Goal: Find specific page/section: Find specific page/section

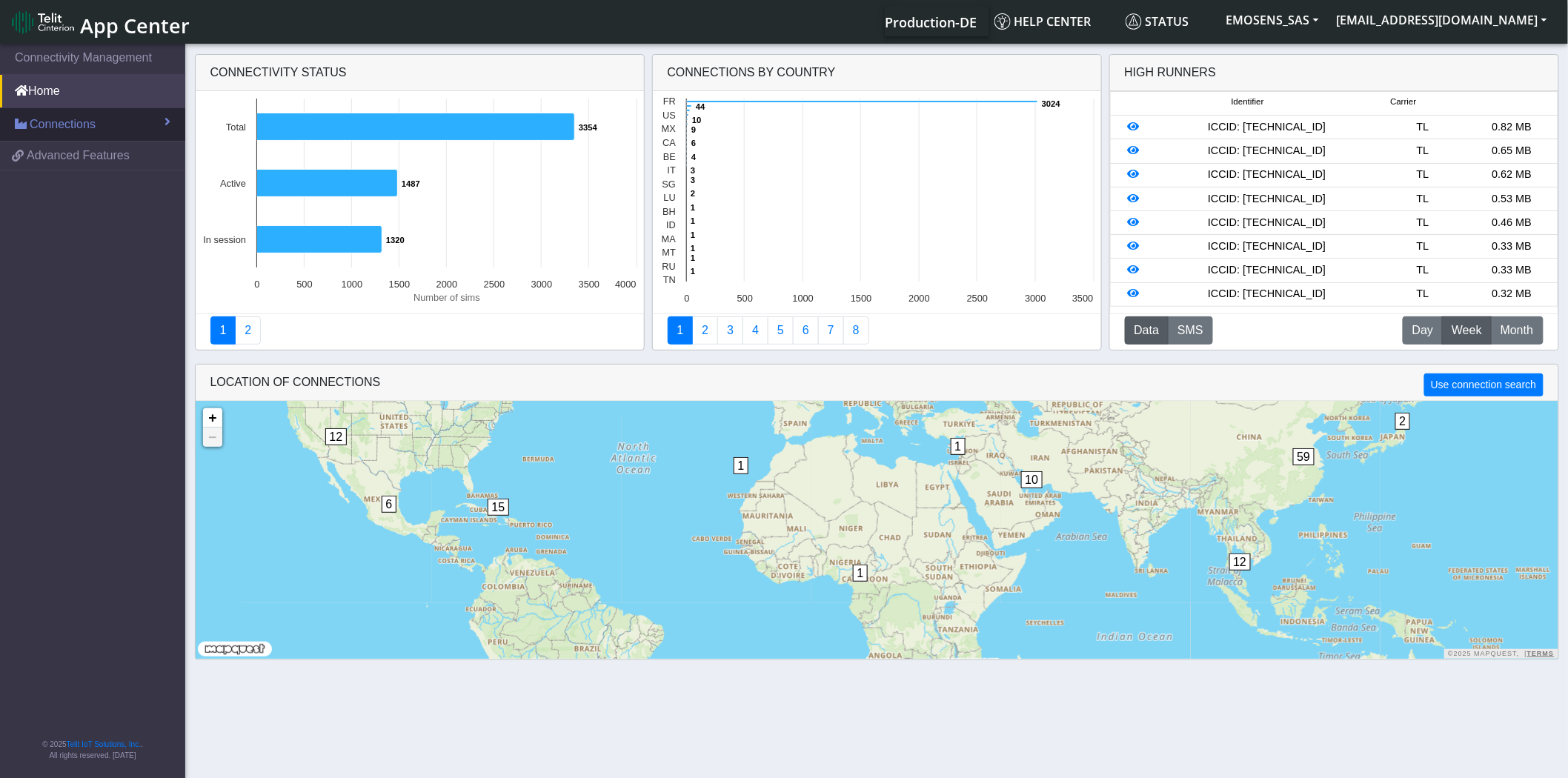
click at [78, 121] on span "Connections" at bounding box center [62, 124] width 66 height 18
click at [74, 157] on link "List" at bounding box center [92, 156] width 185 height 31
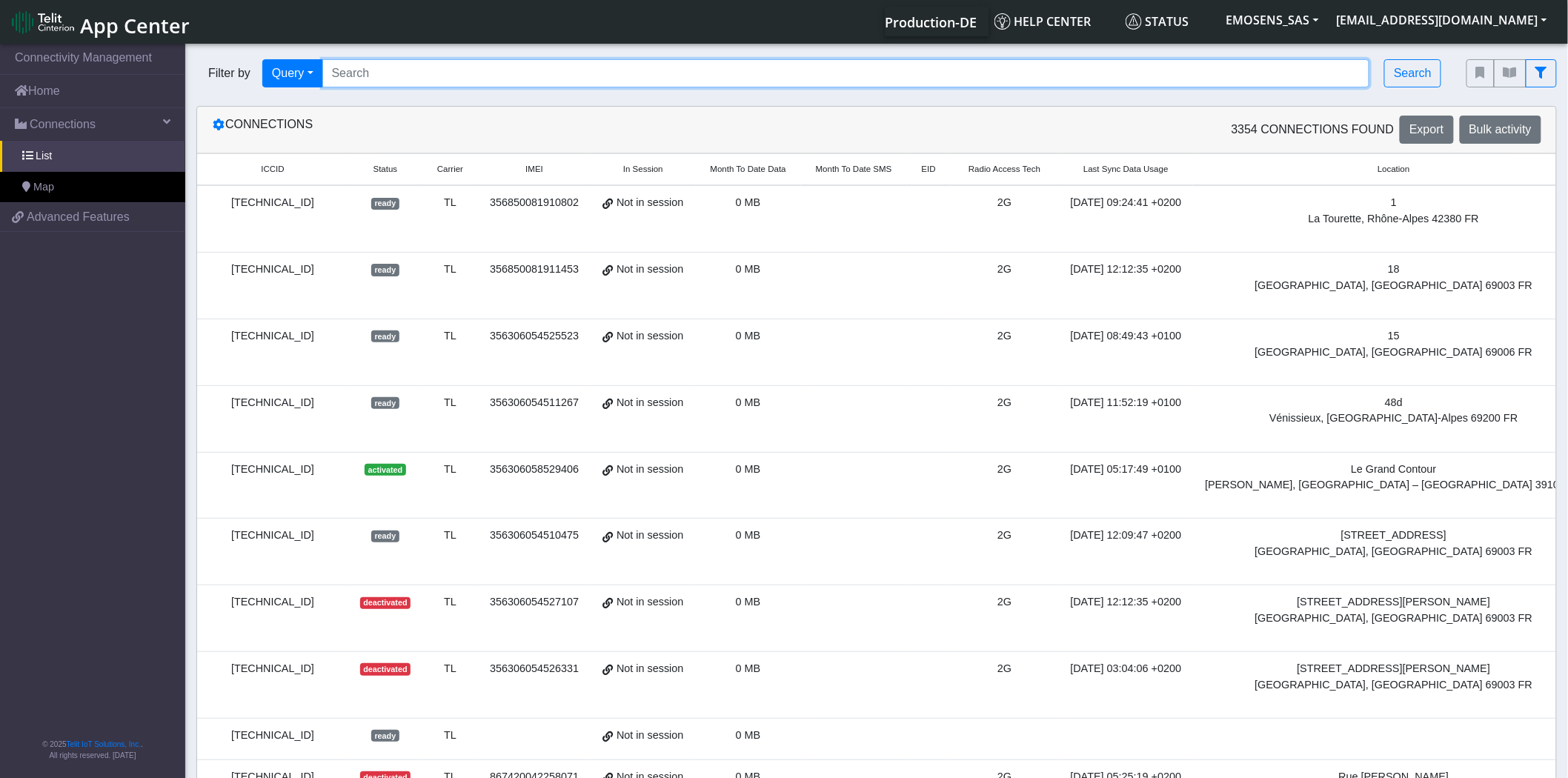
drag, startPoint x: 405, startPoint y: 78, endPoint x: 415, endPoint y: 76, distance: 10.2
click at [405, 78] on input "Search..." at bounding box center [846, 73] width 1048 height 28
paste input "[TECHNICAL_ID]"
type input "[TECHNICAL_ID]"
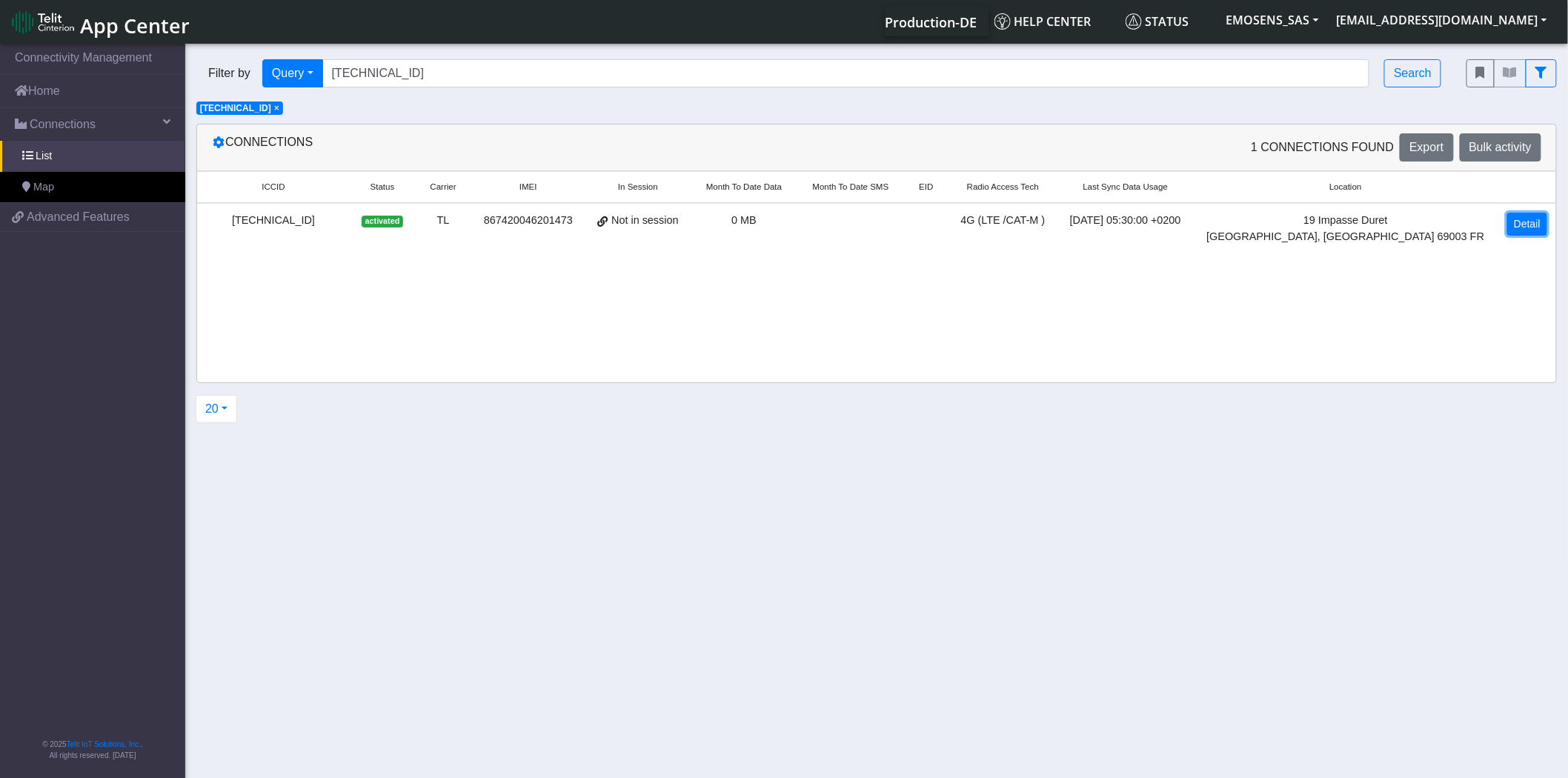
click at [1532, 224] on link "Detail" at bounding box center [1527, 224] width 40 height 23
